Goal: Use online tool/utility: Utilize a website feature to perform a specific function

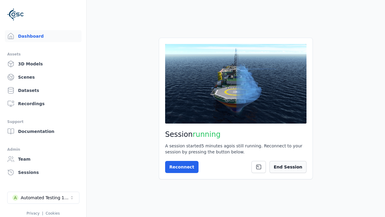
click at [286, 170] on button "End Session" at bounding box center [288, 167] width 37 height 12
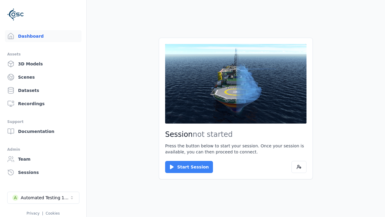
click at [185, 167] on button "Start Session" at bounding box center [189, 167] width 48 height 12
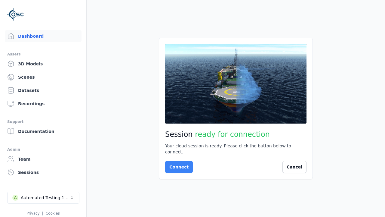
click at [177, 164] on button "Connect" at bounding box center [179, 167] width 28 height 12
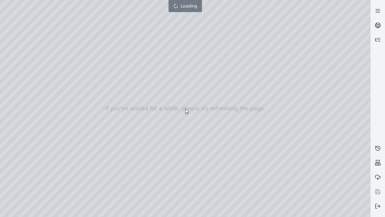
click at [2, 2] on div at bounding box center [185, 108] width 371 height 217
click at [2, 39] on div at bounding box center [185, 108] width 371 height 217
